Goal: Understand process/instructions

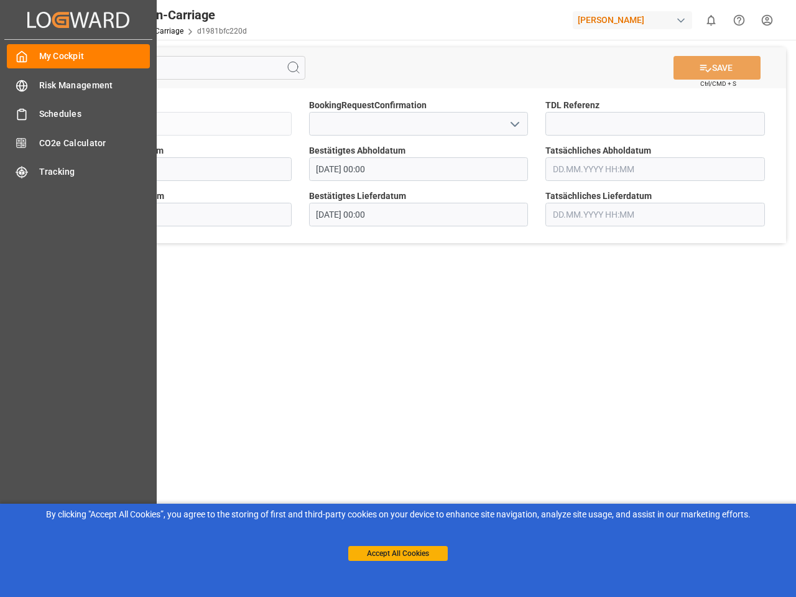
click at [398, 299] on main "SAVE Ctrl/CMD + S Sendung QKA25-010839 BookingRequestConfirmation TDL Referenz …" at bounding box center [419, 315] width 750 height 551
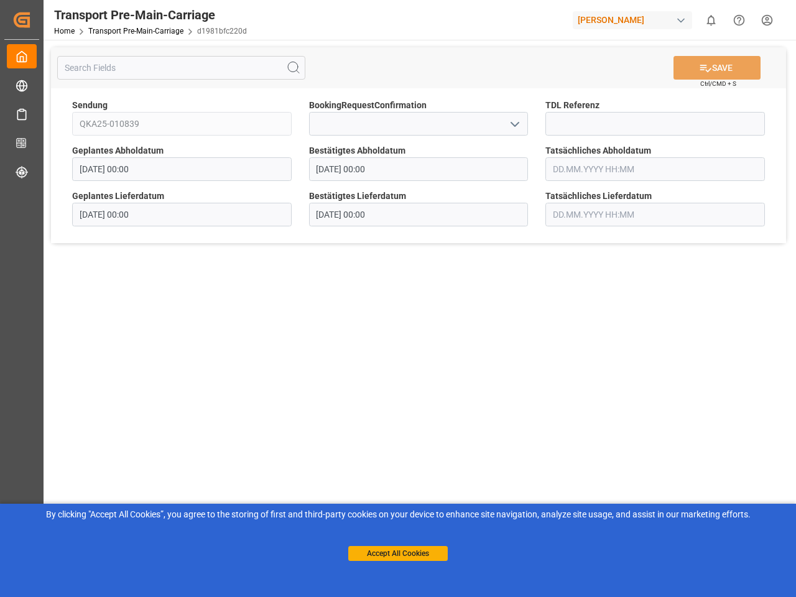
click at [44, 19] on div "Created by potrace 1.15, written by [PERSON_NAME] [DATE]-[DATE] Created by potr…" at bounding box center [22, 279] width 44 height 559
click at [635, 20] on div "[PERSON_NAME]" at bounding box center [632, 20] width 119 height 18
click at [711, 20] on html "Created by potrace 1.15, written by [PERSON_NAME] [DATE]-[DATE] Created by potr…" at bounding box center [398, 298] width 796 height 597
click at [739, 20] on icon "Help Center" at bounding box center [739, 20] width 13 height 13
click at [294, 68] on icon at bounding box center [293, 67] width 15 height 15
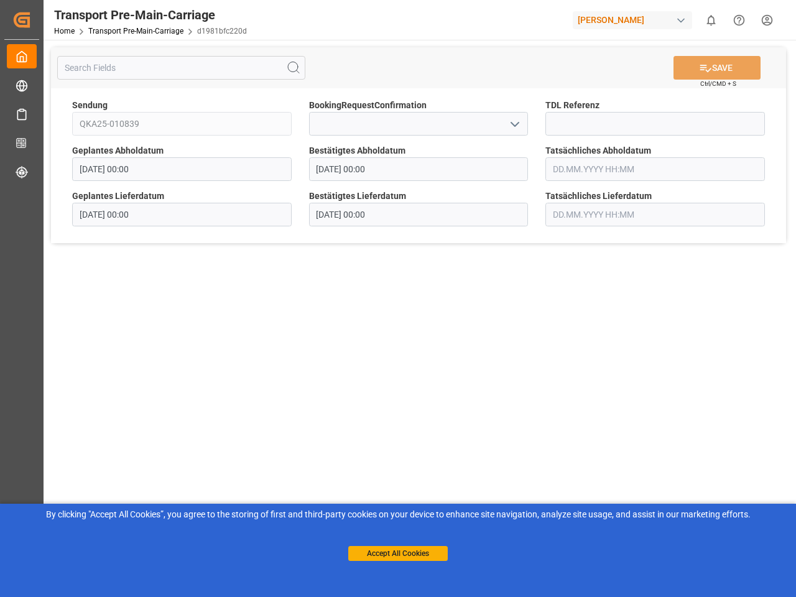
click at [514, 124] on icon "open menu" at bounding box center [515, 124] width 15 height 15
click at [398, 554] on button "Accept All Cookies" at bounding box center [398, 553] width 100 height 15
